Goal: Check status: Check status

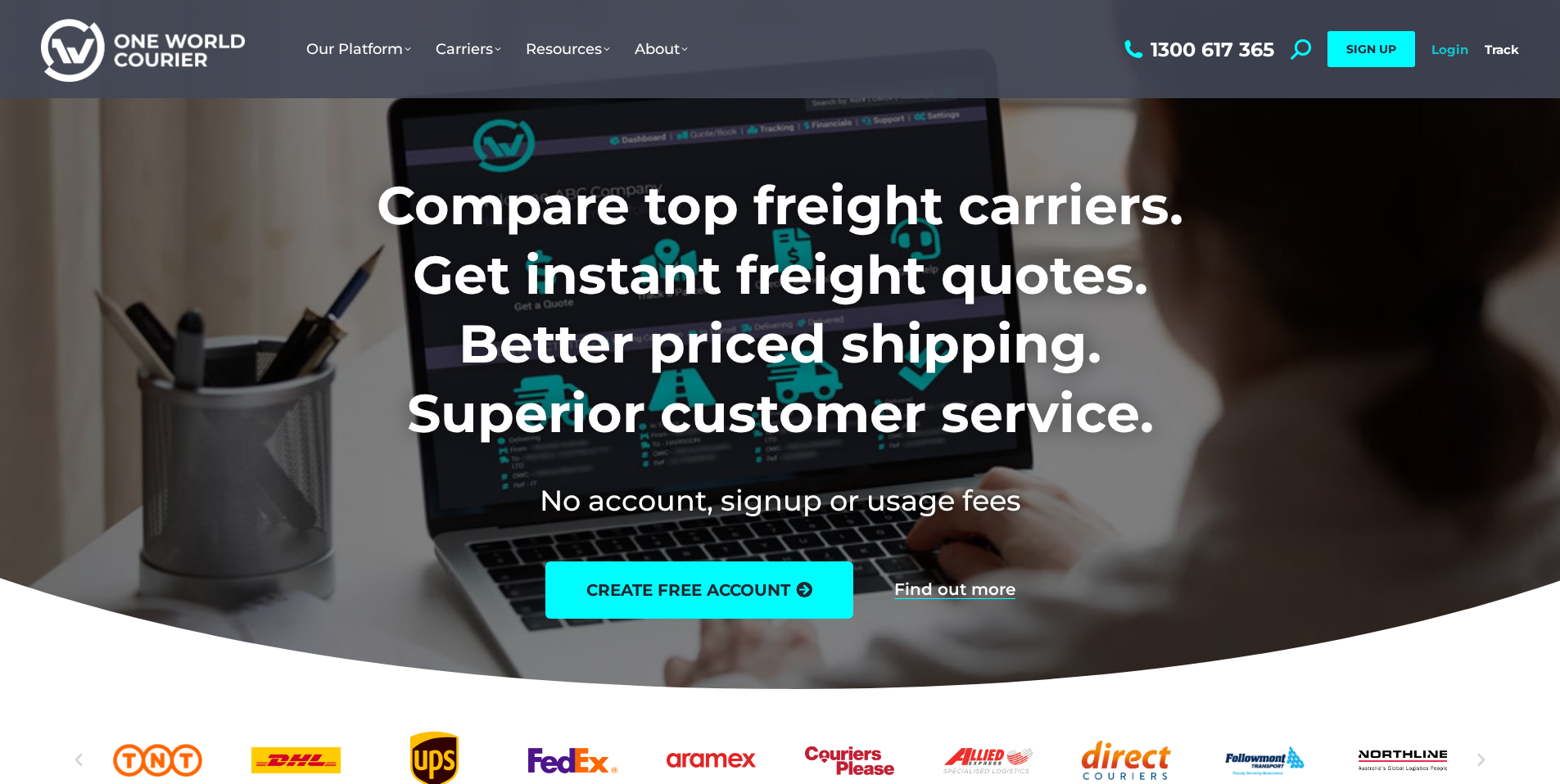
click at [1457, 47] on link "Login" at bounding box center [1449, 50] width 37 height 15
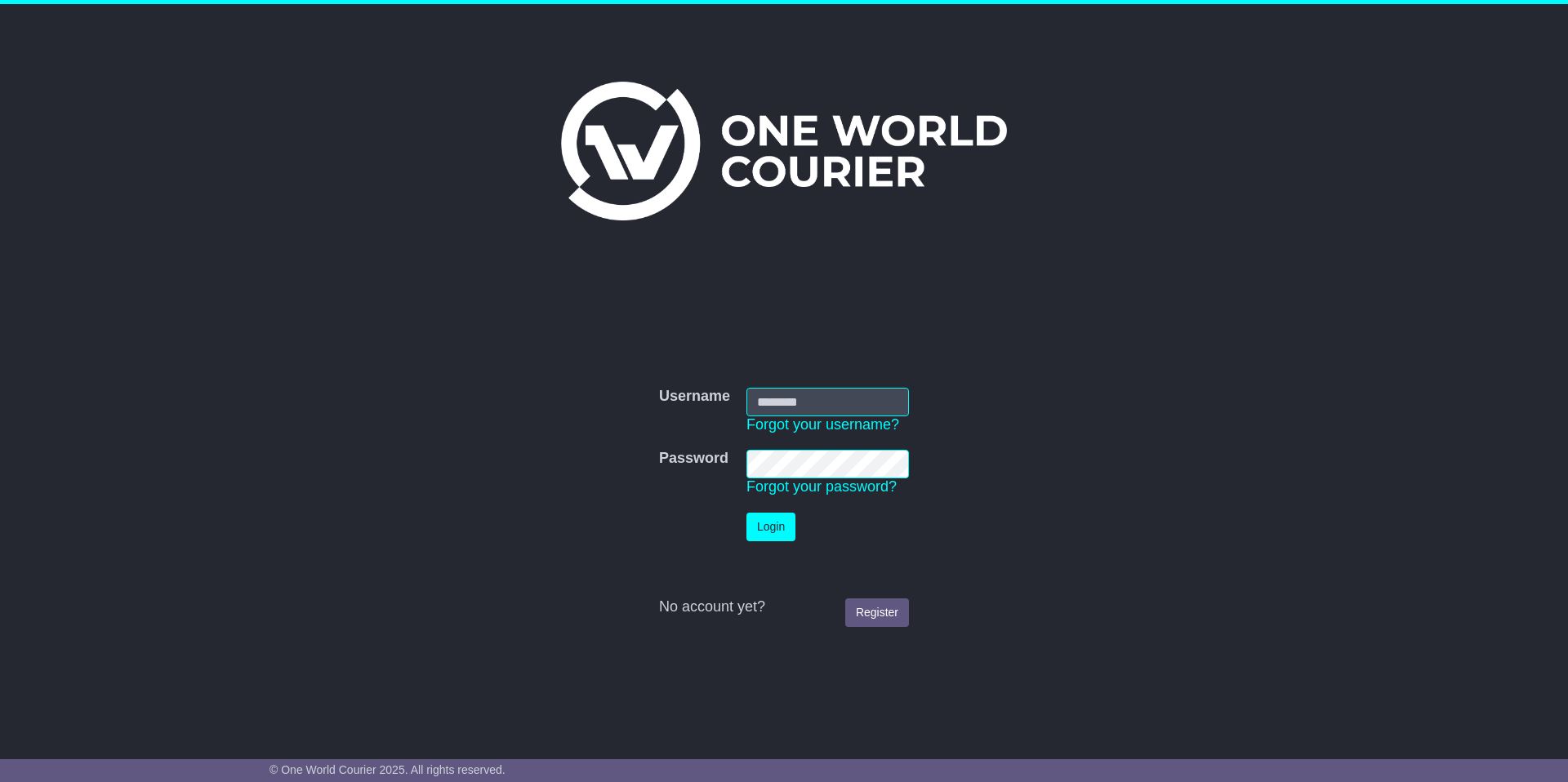
type input "**********"
click at [776, 534] on button "Login" at bounding box center [771, 527] width 49 height 29
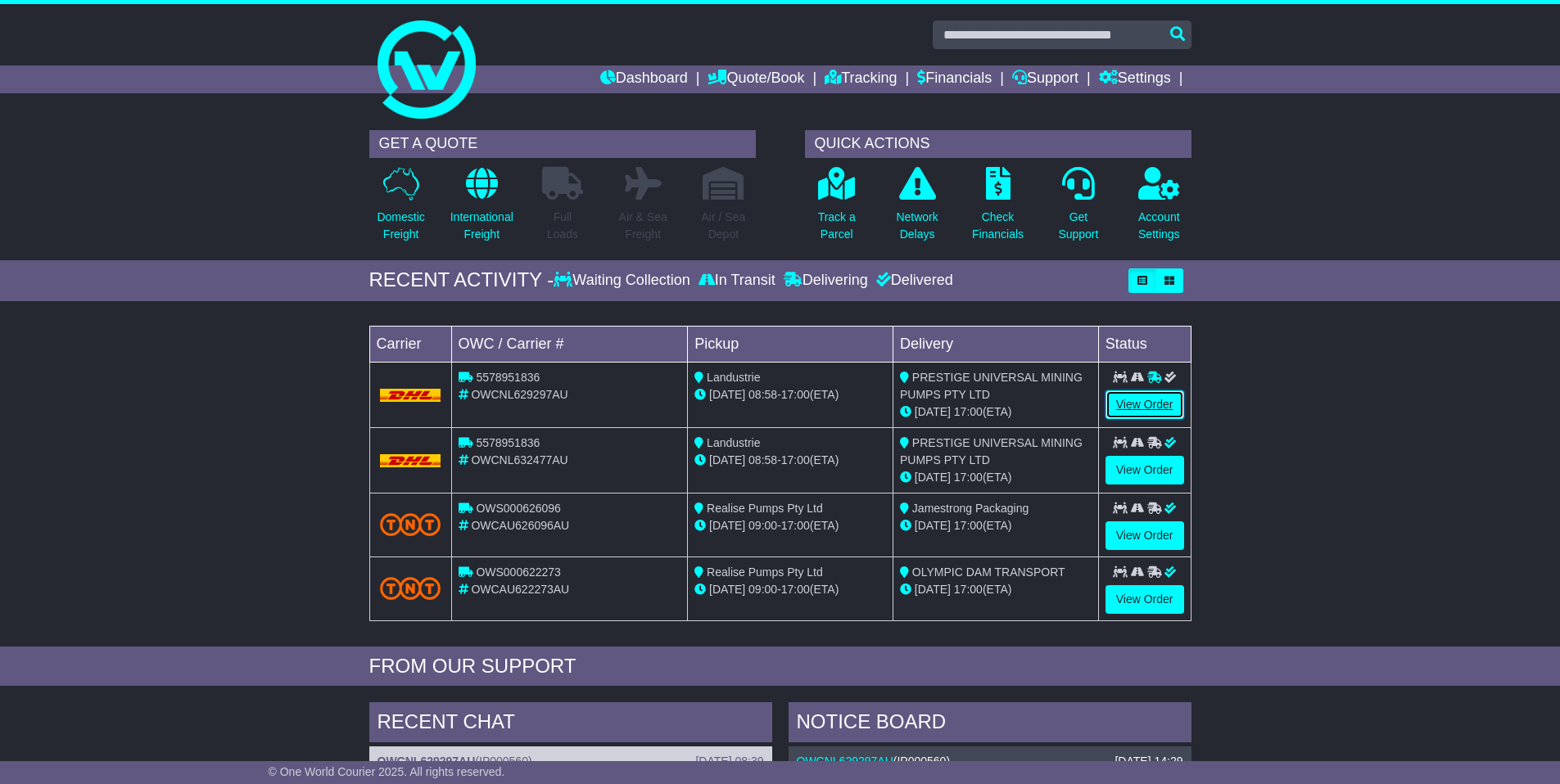
click at [1150, 402] on link "View Order" at bounding box center [1144, 405] width 78 height 29
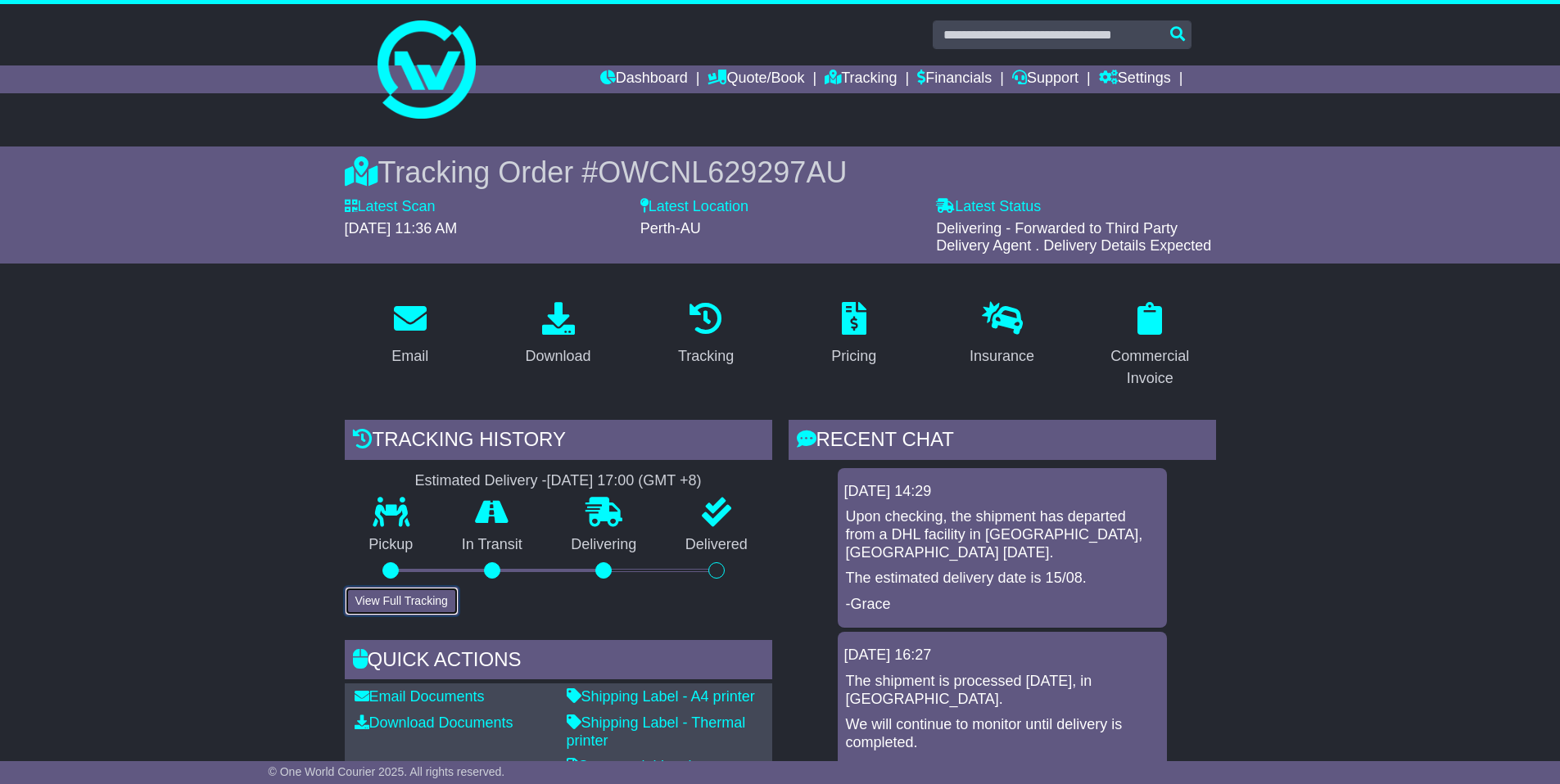
click at [395, 591] on button "View Full Tracking" at bounding box center [401, 602] width 114 height 29
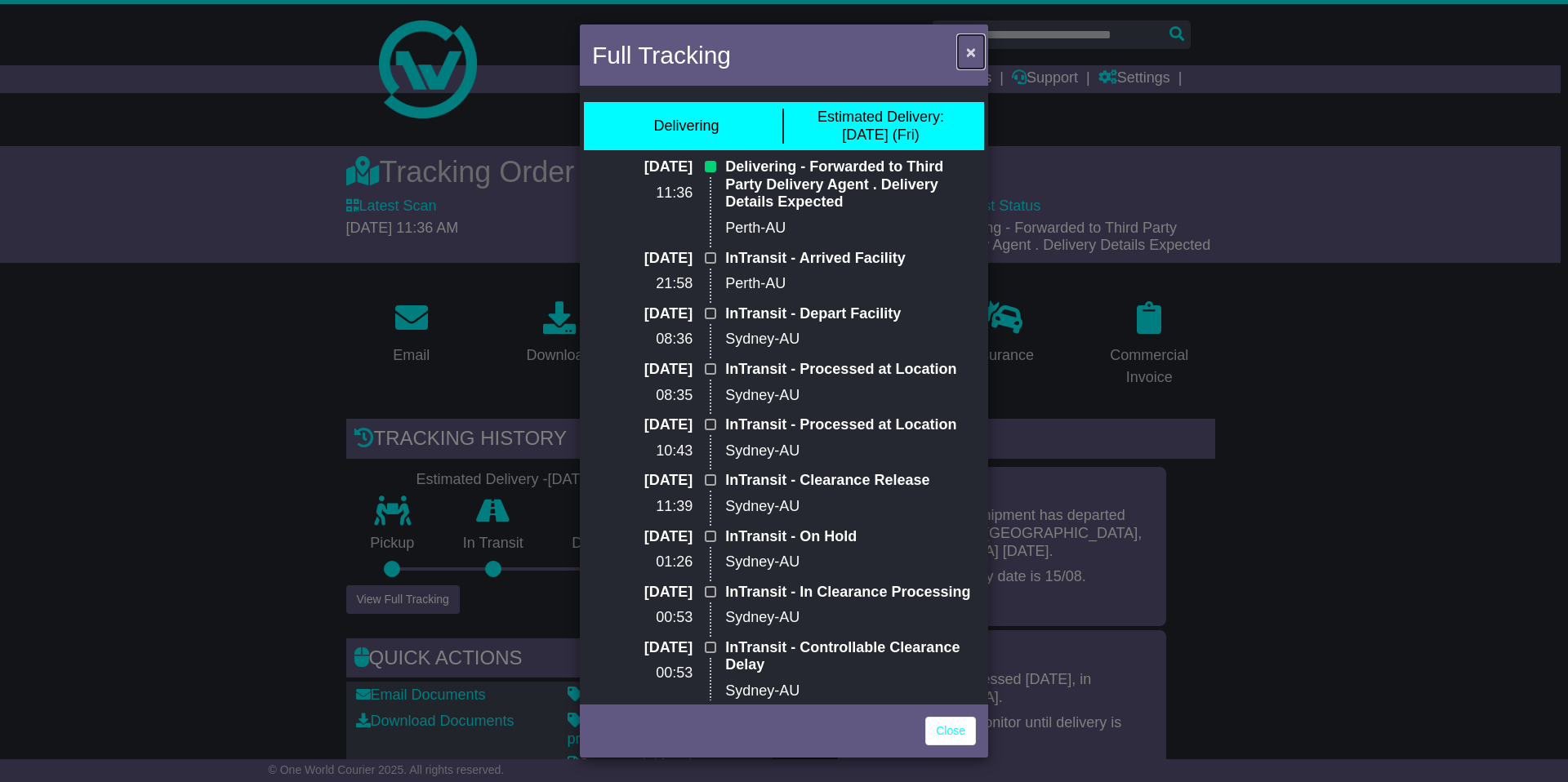
click at [962, 56] on button "×" at bounding box center [971, 51] width 26 height 33
